Goal: Communication & Community: Ask a question

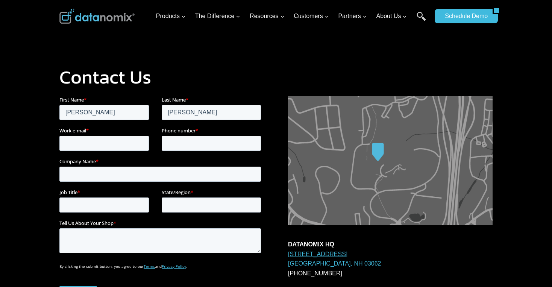
type input "[EMAIL_ADDRESS][DOMAIN_NAME]"
click at [191, 146] on input "Phone number *" at bounding box center [211, 143] width 99 height 15
type input "12624092848"
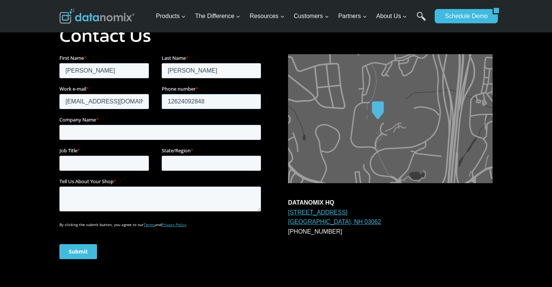
scroll to position [46, 0]
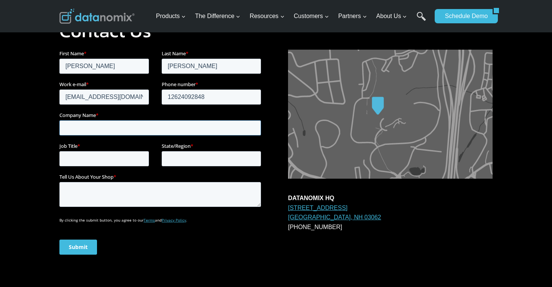
click at [143, 132] on input "Company Name *" at bounding box center [160, 127] width 202 height 15
type input "[DOMAIN_NAME]"
click at [118, 161] on input "Job Title *" at bounding box center [104, 158] width 90 height 15
type input "Communication Manager"
click at [178, 160] on input "State/Region *" at bounding box center [211, 158] width 99 height 15
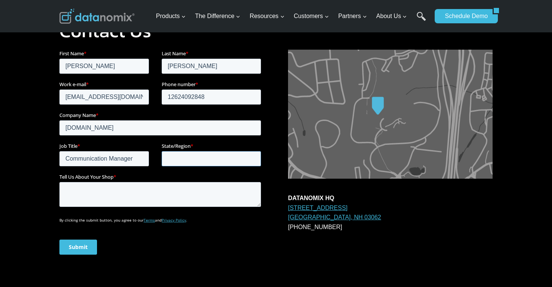
type input "WI"
click at [177, 196] on textarea "Tell Us About Your Shop *" at bounding box center [160, 194] width 202 height 25
type textarea "Lorem, Ip dolorsitam consec, adipisci eli seddoeiu tempor incididu utla etdolor…"
click at [86, 247] on input "Submit" at bounding box center [78, 247] width 38 height 15
